Goal: Entertainment & Leisure: Consume media (video, audio)

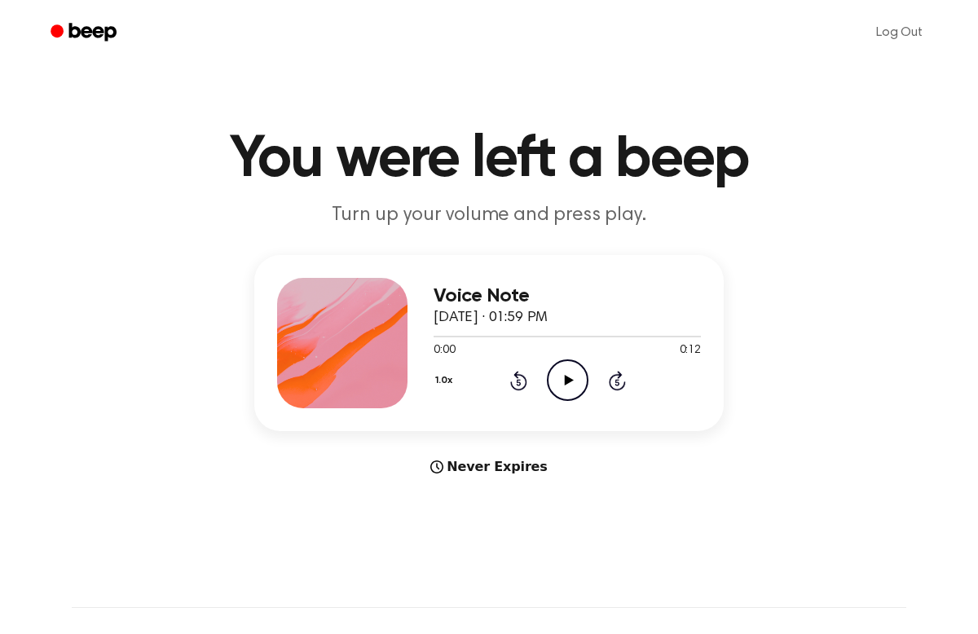
click at [572, 381] on icon at bounding box center [568, 380] width 9 height 11
click at [582, 369] on icon "Play Audio" at bounding box center [568, 380] width 42 height 42
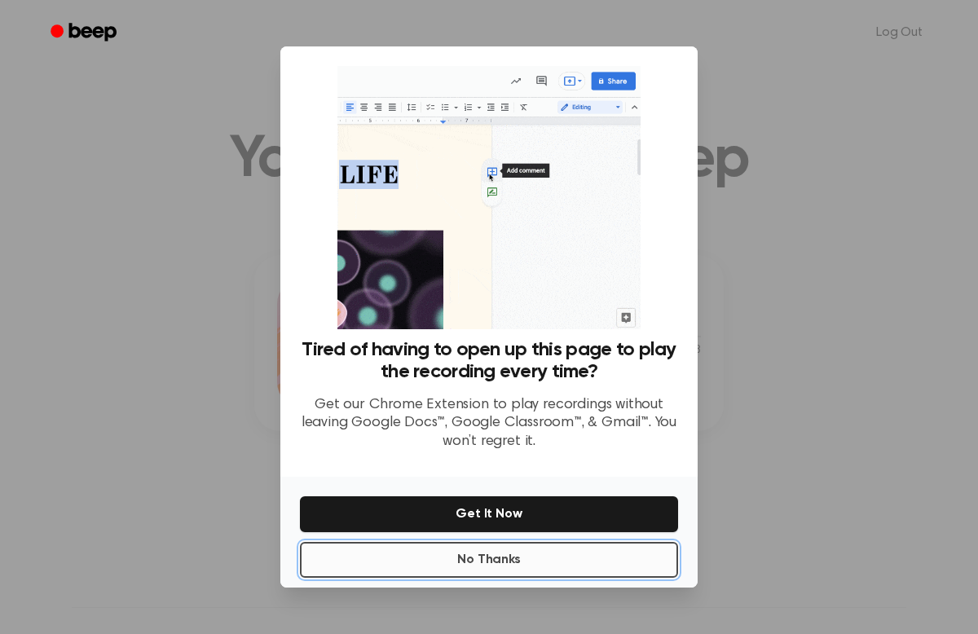
click at [477, 555] on button "No Thanks" at bounding box center [489, 560] width 378 height 36
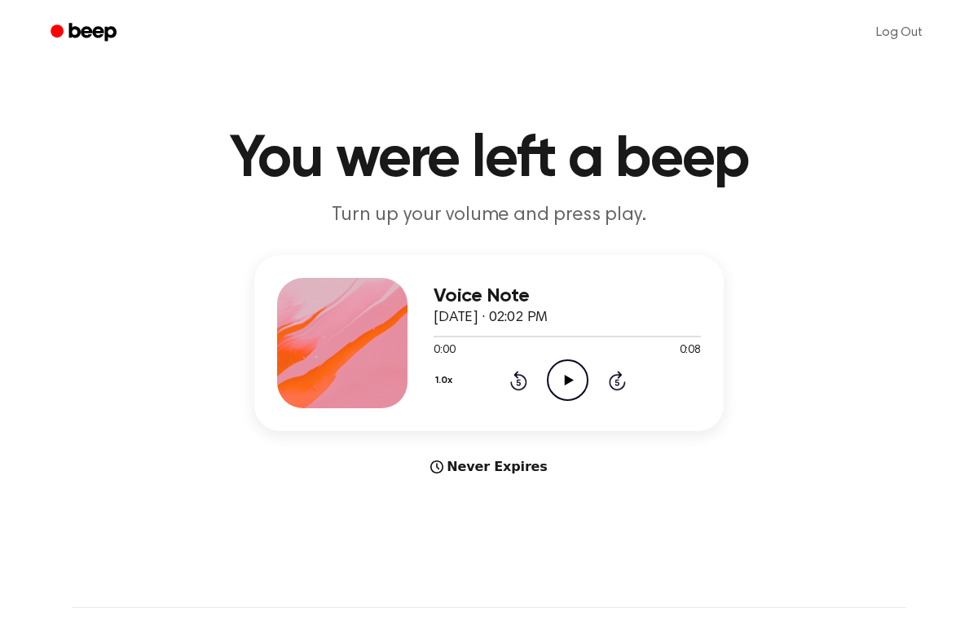
click at [564, 382] on icon "Play Audio" at bounding box center [568, 380] width 42 height 42
